Goal: Task Accomplishment & Management: Use online tool/utility

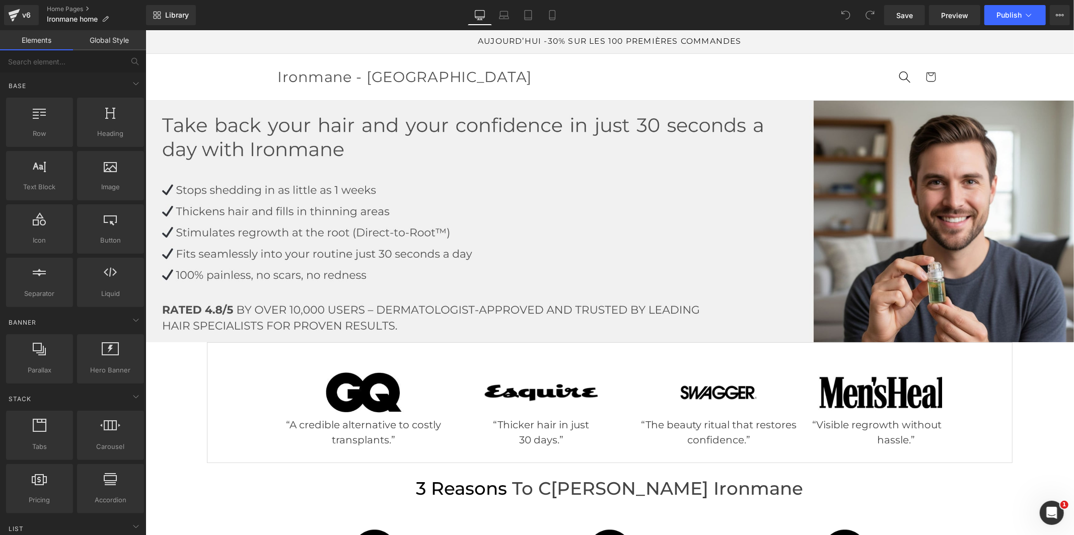
click at [115, 32] on link "Global Style" at bounding box center [109, 40] width 73 height 20
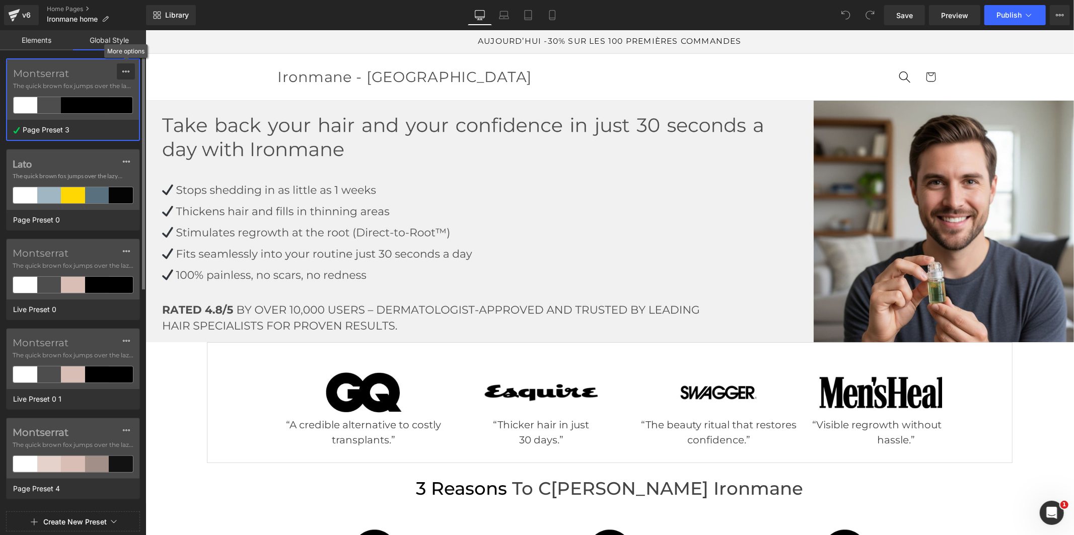
click at [121, 67] on button at bounding box center [126, 71] width 18 height 16
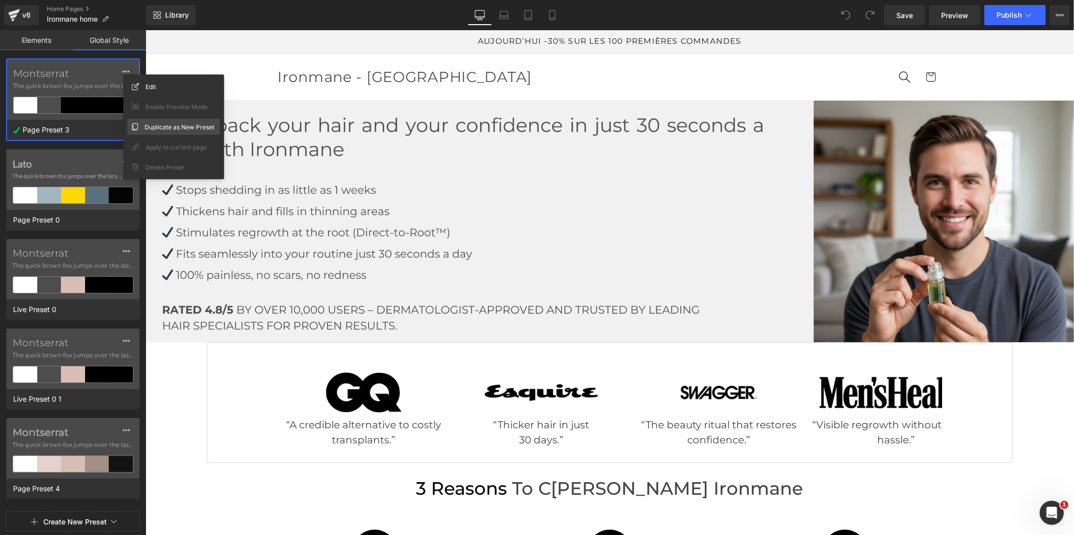
click at [146, 126] on span "Duplicate as New Preset" at bounding box center [179, 127] width 70 height 11
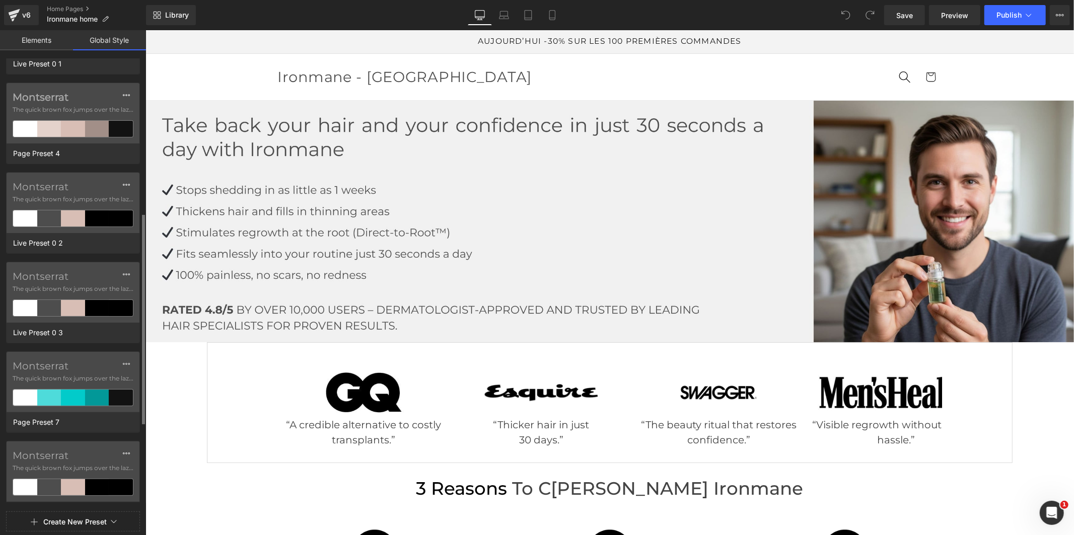
scroll to position [514, 0]
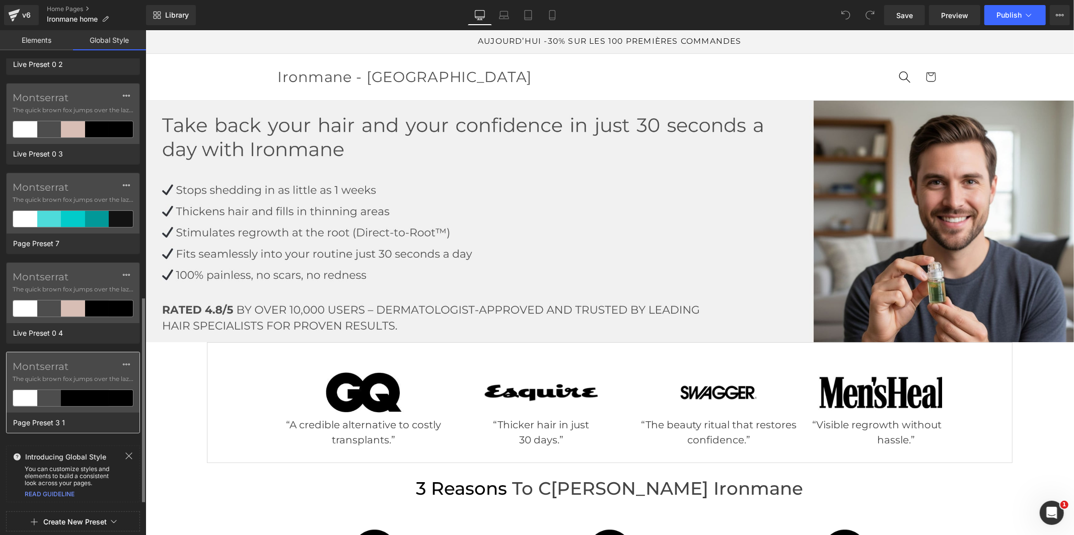
click at [41, 371] on label "Montserrat" at bounding box center [73, 366] width 121 height 12
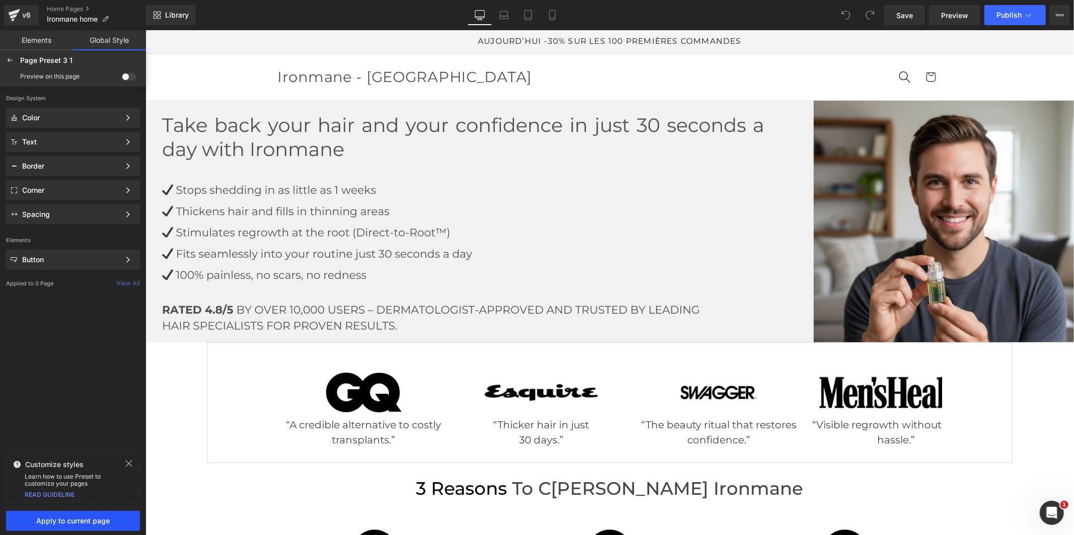
click at [84, 522] on span "Apply to current page" at bounding box center [73, 521] width 122 height 8
click at [909, 13] on span "Save" at bounding box center [904, 15] width 17 height 11
click at [1028, 13] on icon at bounding box center [1028, 15] width 10 height 10
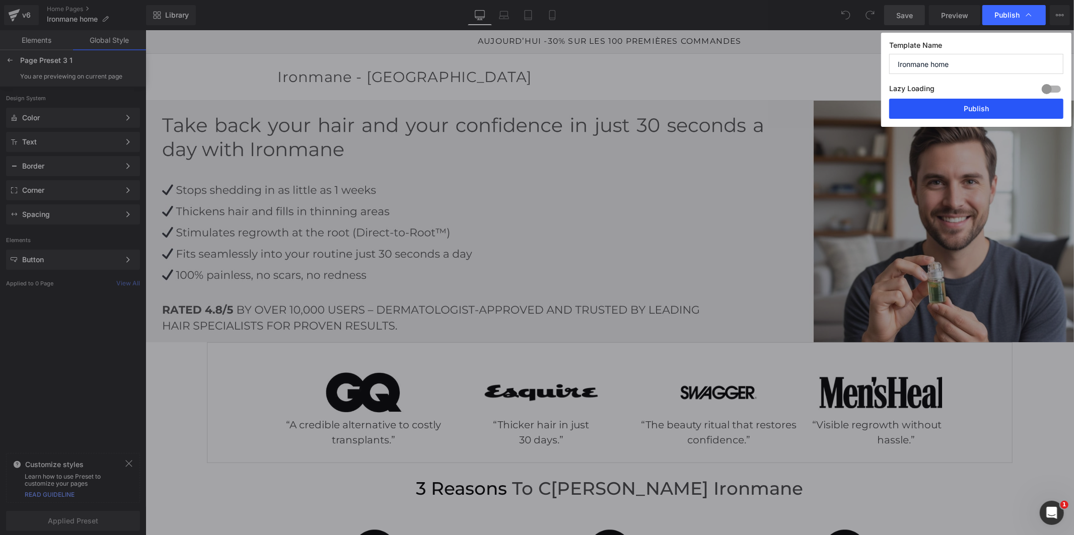
click at [961, 109] on button "Publish" at bounding box center [976, 109] width 174 height 20
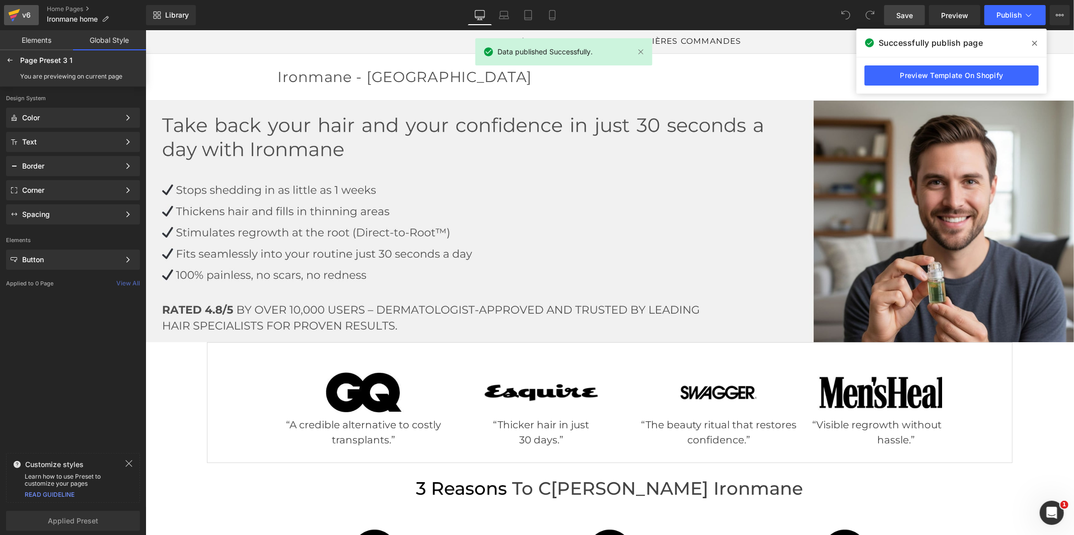
click at [22, 6] on link "v6" at bounding box center [21, 15] width 35 height 20
